Goal: Information Seeking & Learning: Learn about a topic

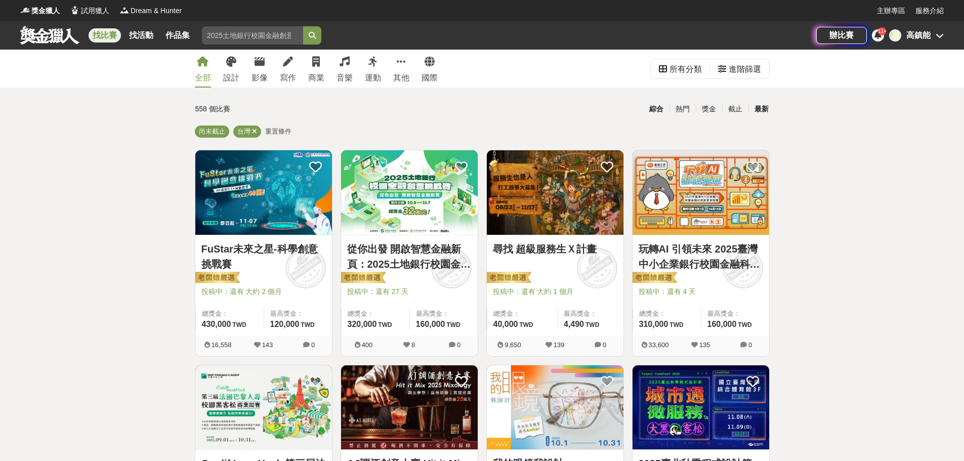
click at [761, 109] on div "最新" at bounding box center [762, 109] width 26 height 18
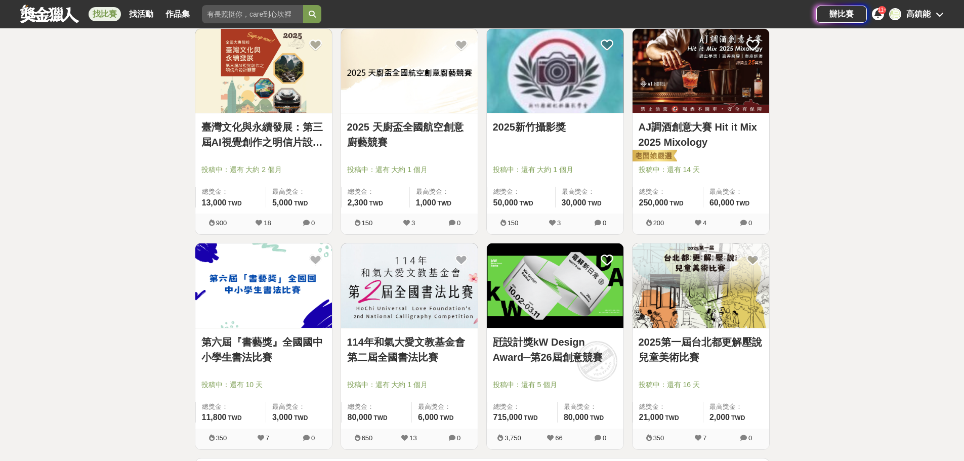
scroll to position [1114, 0]
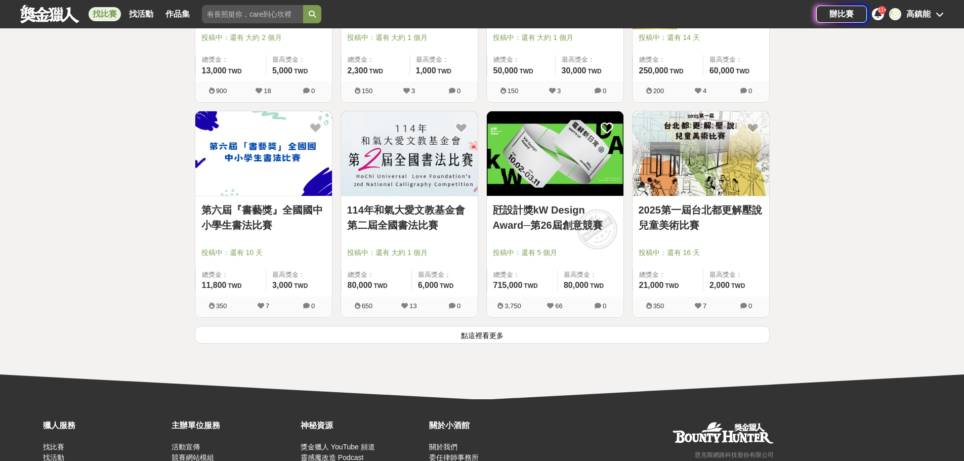
click at [499, 335] on button "點這裡看更多" at bounding box center [482, 335] width 575 height 18
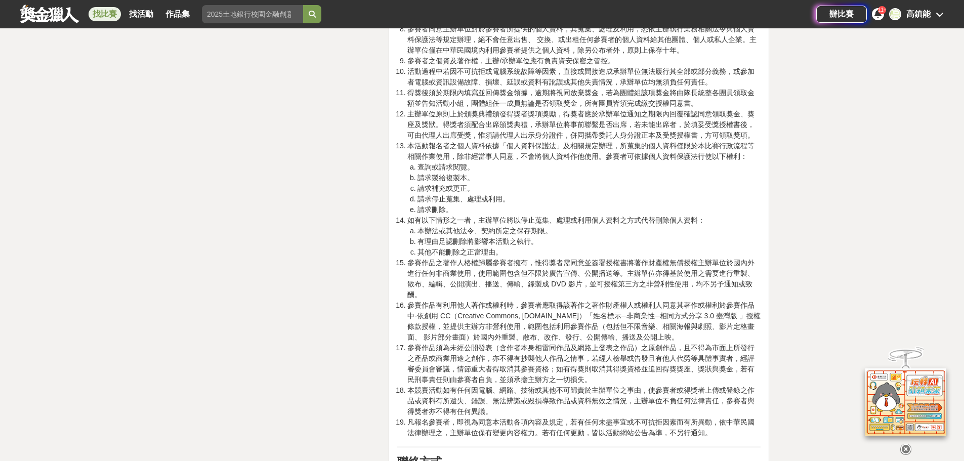
scroll to position [4809, 0]
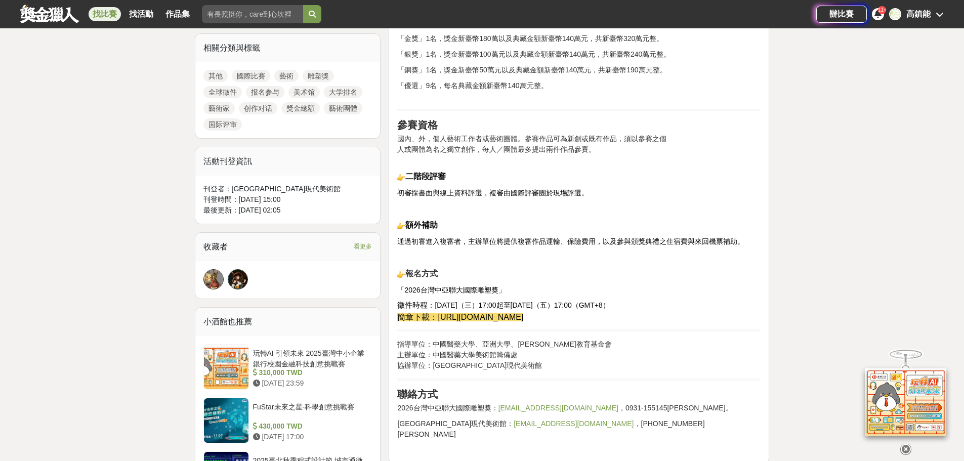
scroll to position [152, 0]
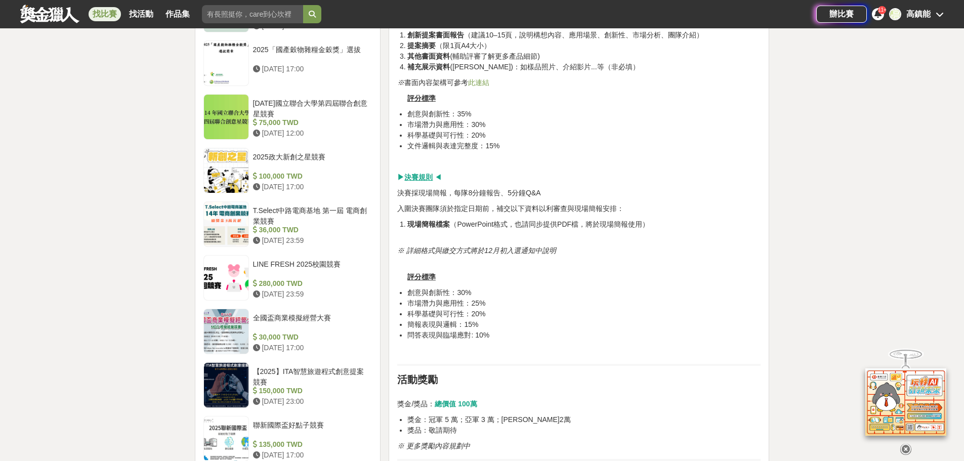
scroll to position [1063, 0]
